Goal: Task Accomplishment & Management: Manage account settings

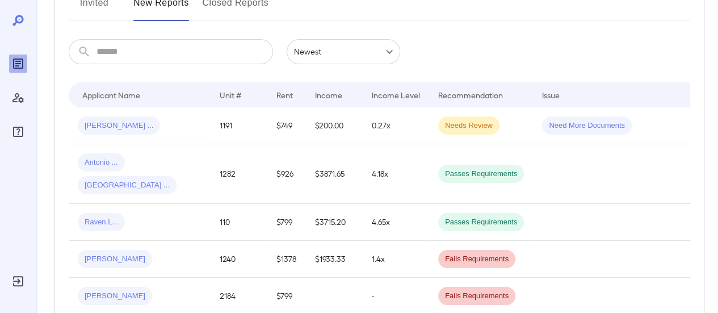
scroll to position [114, 0]
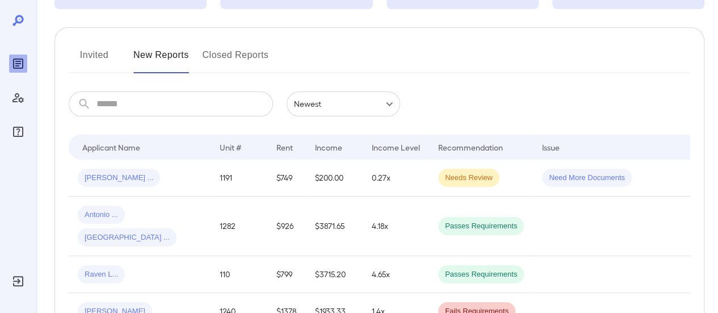
click at [96, 57] on button "Invited" at bounding box center [94, 59] width 51 height 27
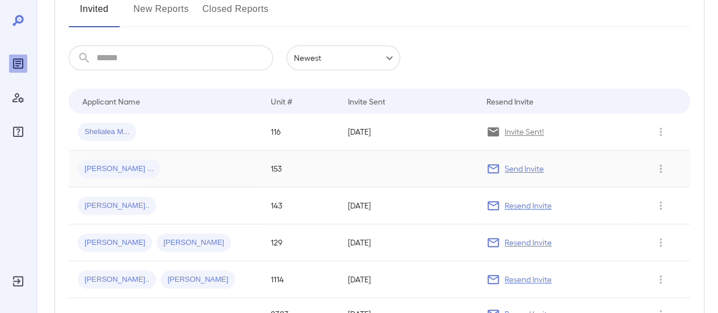
scroll to position [170, 0]
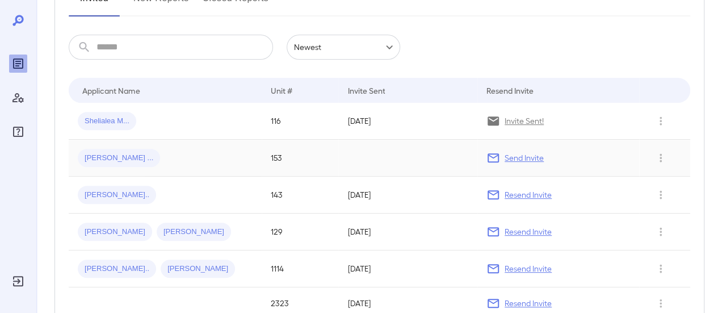
click at [185, 150] on div "Edgar ..." at bounding box center [165, 158] width 175 height 18
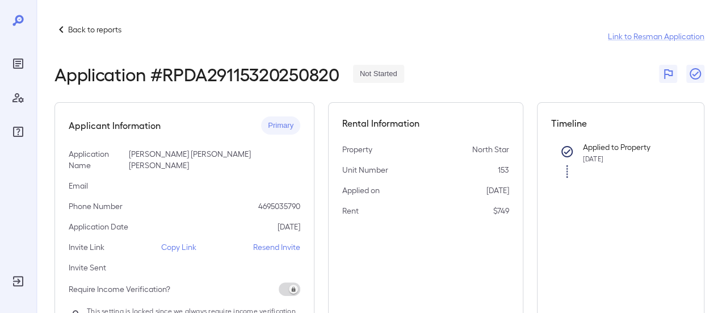
click at [175, 241] on p "Copy Link" at bounding box center [178, 246] width 35 height 11
click at [289, 241] on p "Resend Invite" at bounding box center [276, 246] width 47 height 11
click at [94, 30] on p "Back to reports" at bounding box center [94, 29] width 53 height 11
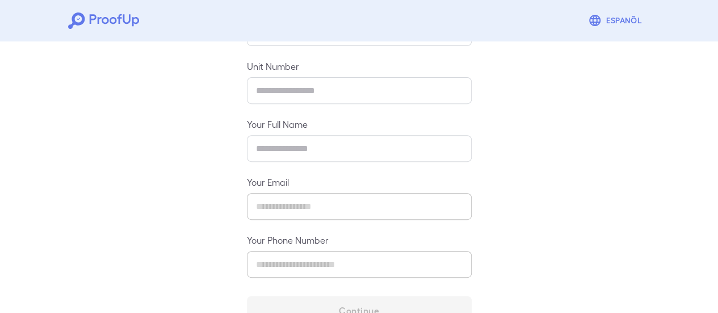
scroll to position [201, 0]
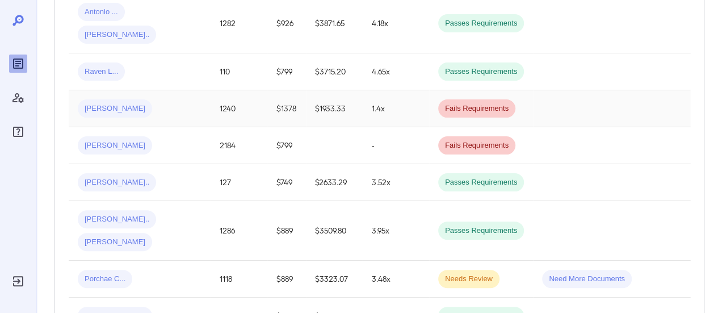
scroll to position [341, 0]
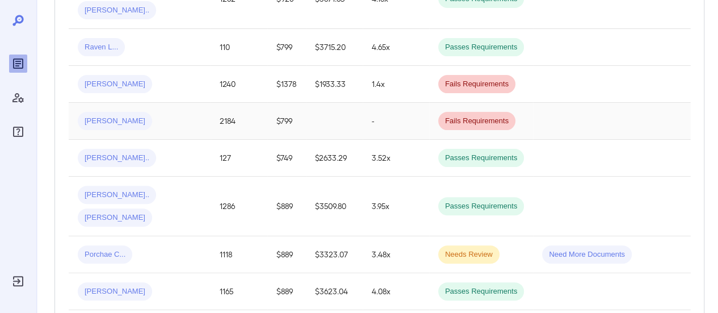
click at [192, 112] on div "[PERSON_NAME]" at bounding box center [140, 121] width 124 height 18
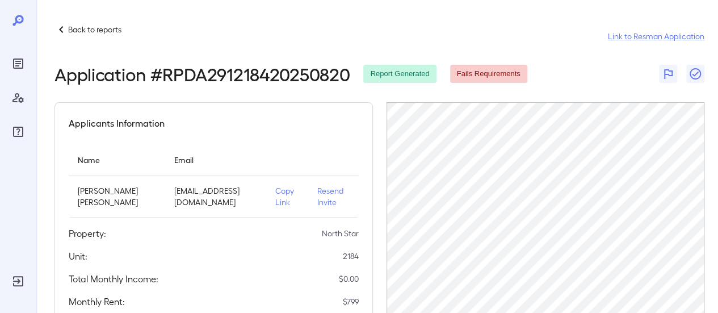
click at [93, 27] on p "Back to reports" at bounding box center [94, 29] width 53 height 11
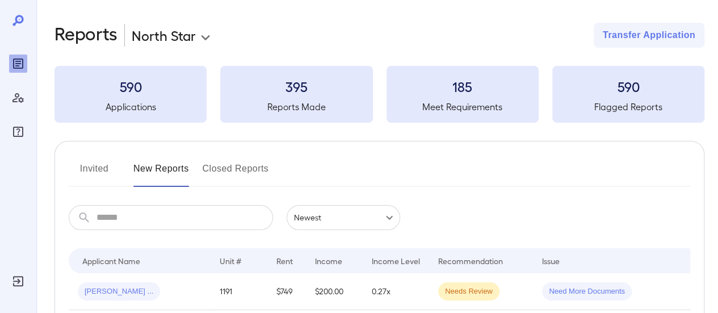
click at [180, 209] on input "text" at bounding box center [184, 217] width 177 height 25
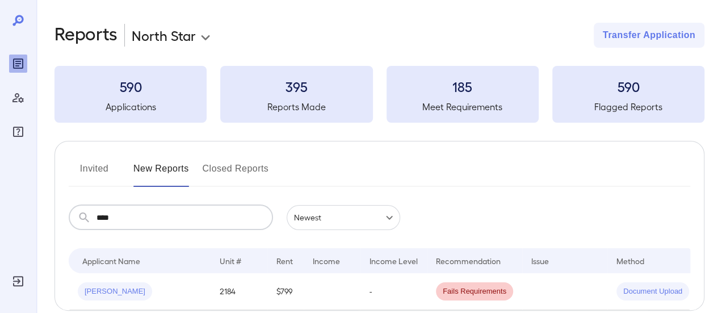
type input "****"
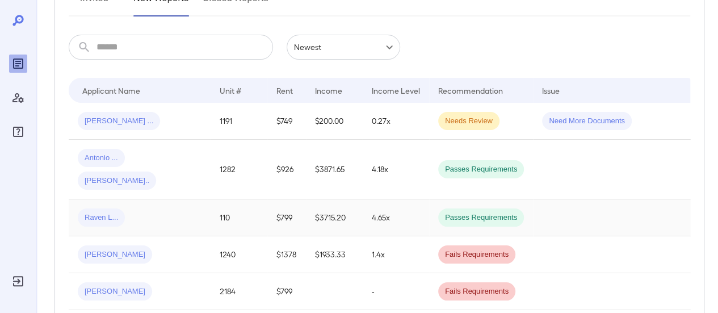
scroll to position [227, 0]
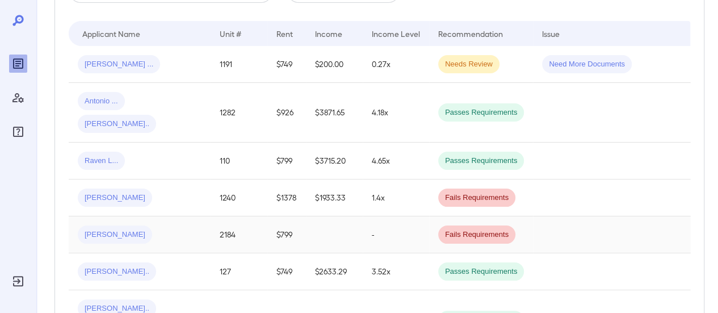
click at [185, 225] on div "[PERSON_NAME]" at bounding box center [140, 234] width 124 height 18
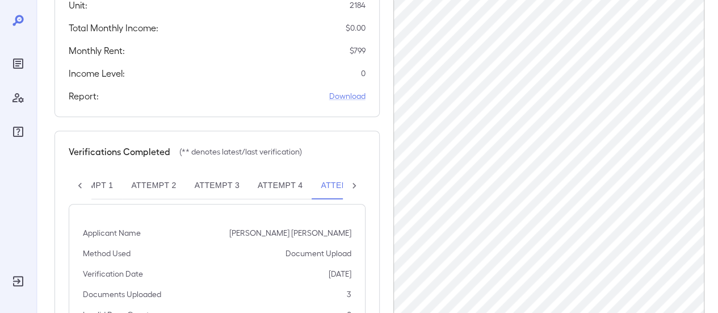
scroll to position [203, 0]
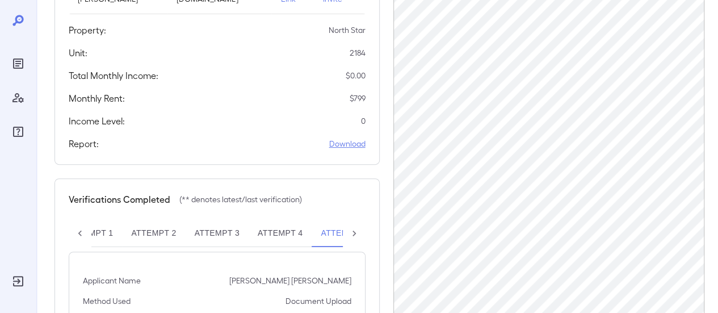
click at [351, 138] on link "Download" at bounding box center [347, 143] width 36 height 11
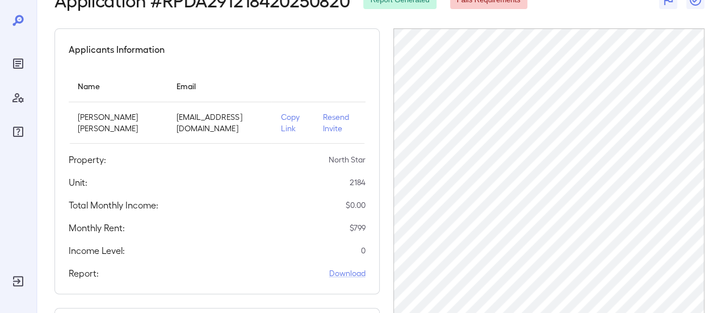
scroll to position [90, 0]
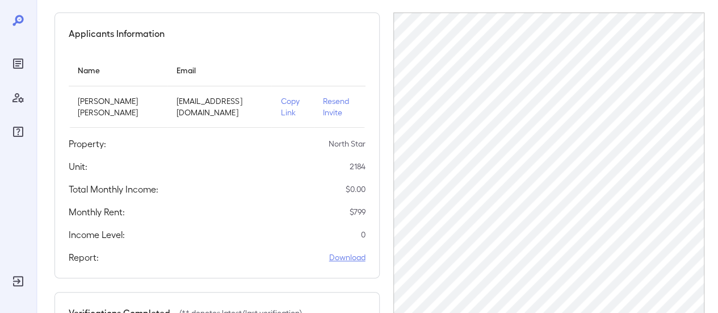
click at [355, 251] on link "Download" at bounding box center [347, 256] width 36 height 11
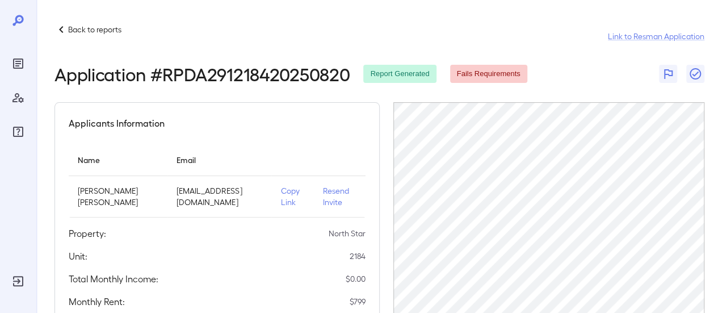
scroll to position [114, 0]
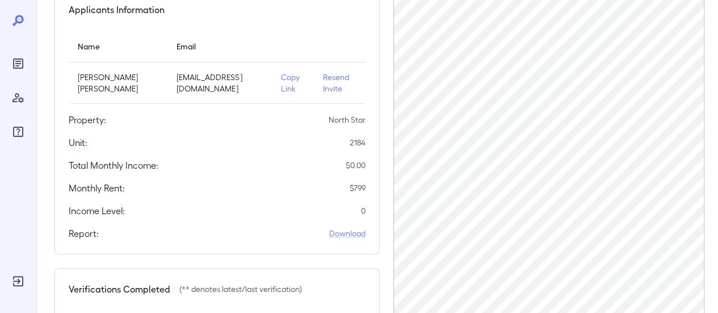
click at [334, 79] on p "Resend Invite" at bounding box center [339, 83] width 33 height 23
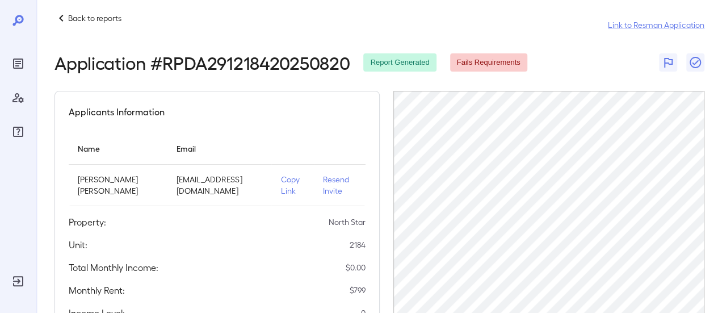
scroll to position [0, 0]
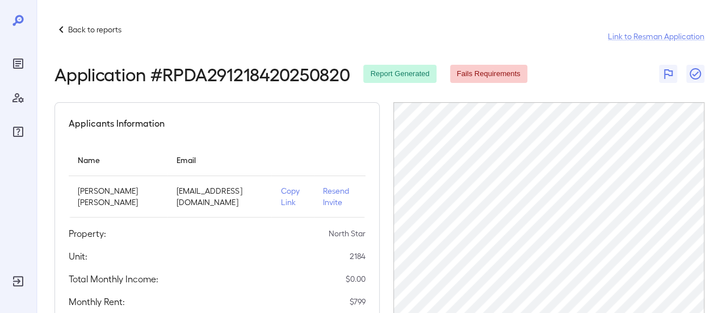
click at [77, 26] on p "Back to reports" at bounding box center [94, 29] width 53 height 11
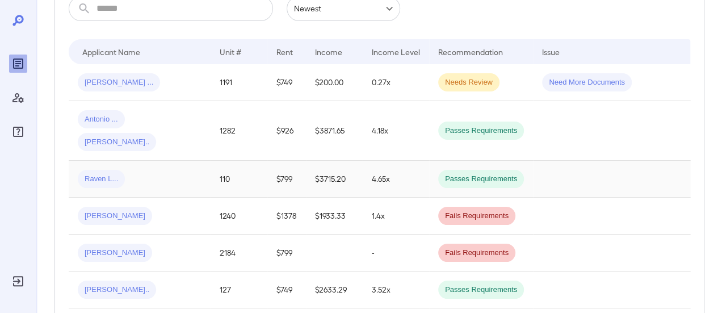
scroll to position [227, 0]
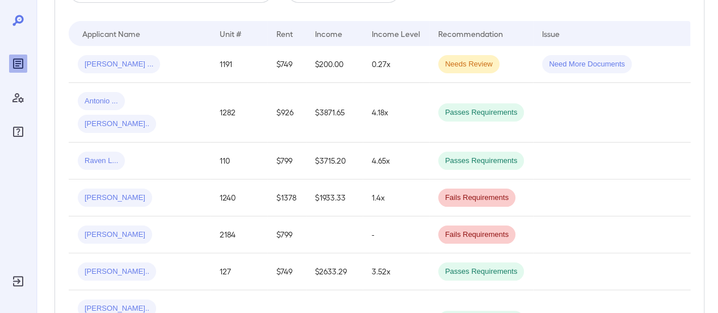
click at [133, 225] on div "[PERSON_NAME]" at bounding box center [140, 234] width 124 height 18
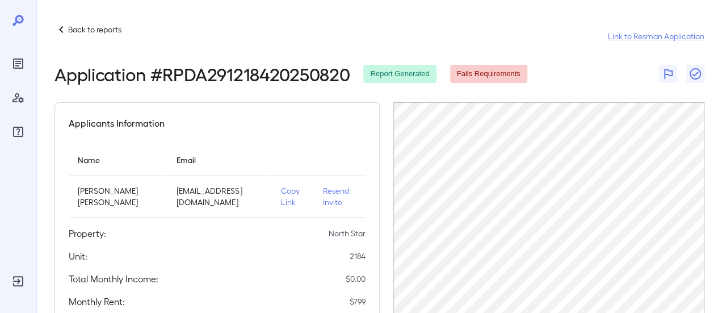
click at [73, 30] on div "Back to reports" at bounding box center [87, 30] width 67 height 14
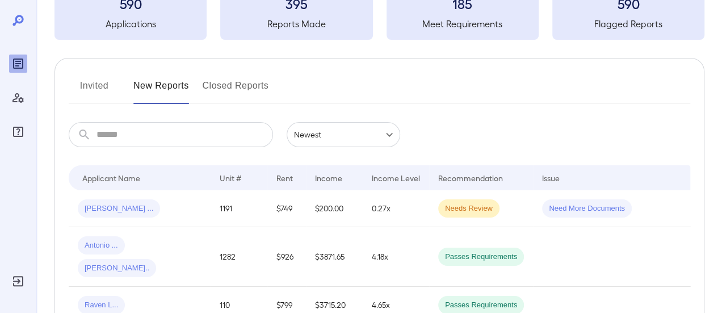
scroll to position [170, 0]
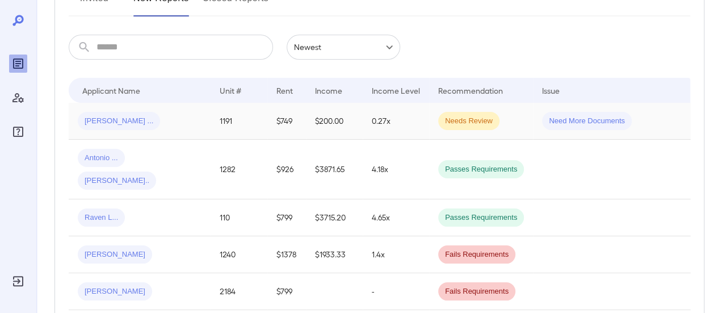
click at [174, 123] on div "[PERSON_NAME] ..." at bounding box center [140, 121] width 124 height 18
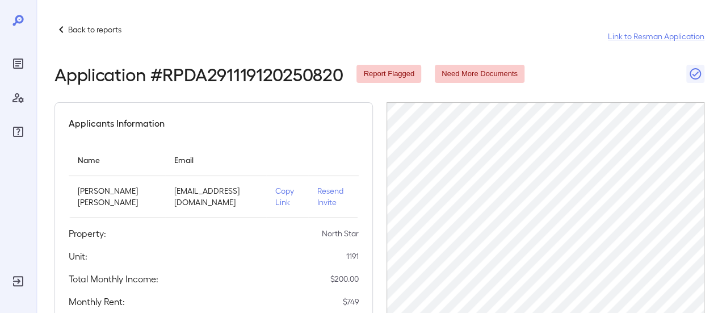
click at [83, 33] on p "Back to reports" at bounding box center [94, 29] width 53 height 11
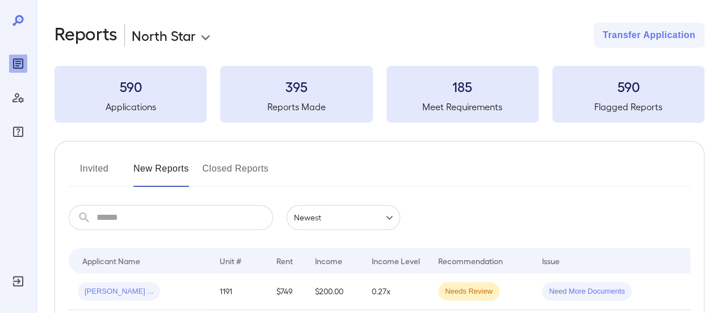
click at [116, 218] on input "text" at bounding box center [184, 217] width 177 height 25
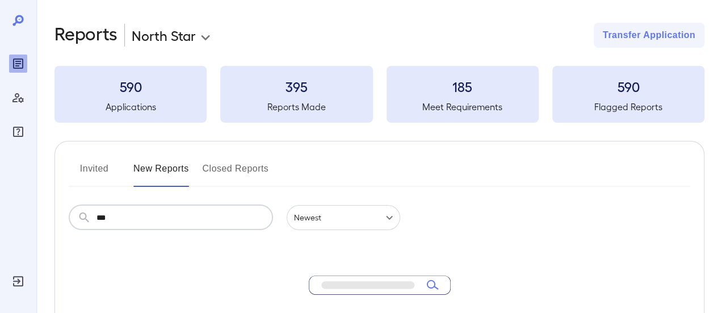
type input "***"
click at [95, 169] on button "Invited" at bounding box center [94, 172] width 51 height 27
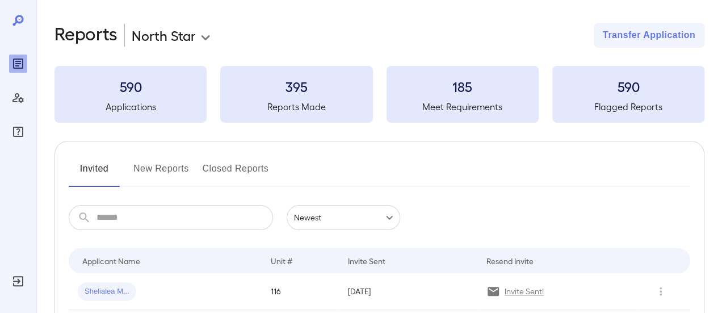
click at [138, 217] on input "text" at bounding box center [184, 217] width 177 height 25
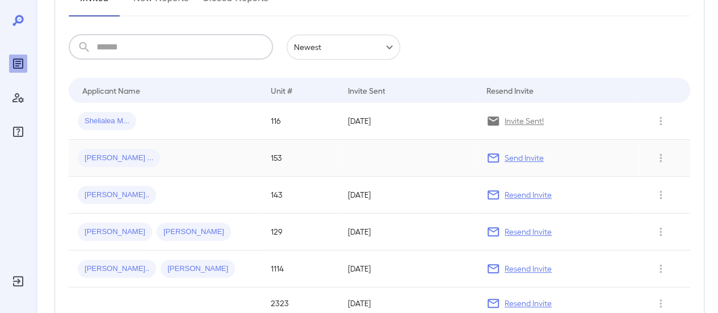
click at [241, 159] on div "[PERSON_NAME] ..." at bounding box center [165, 158] width 175 height 18
